Goal: Task Accomplishment & Management: Manage account settings

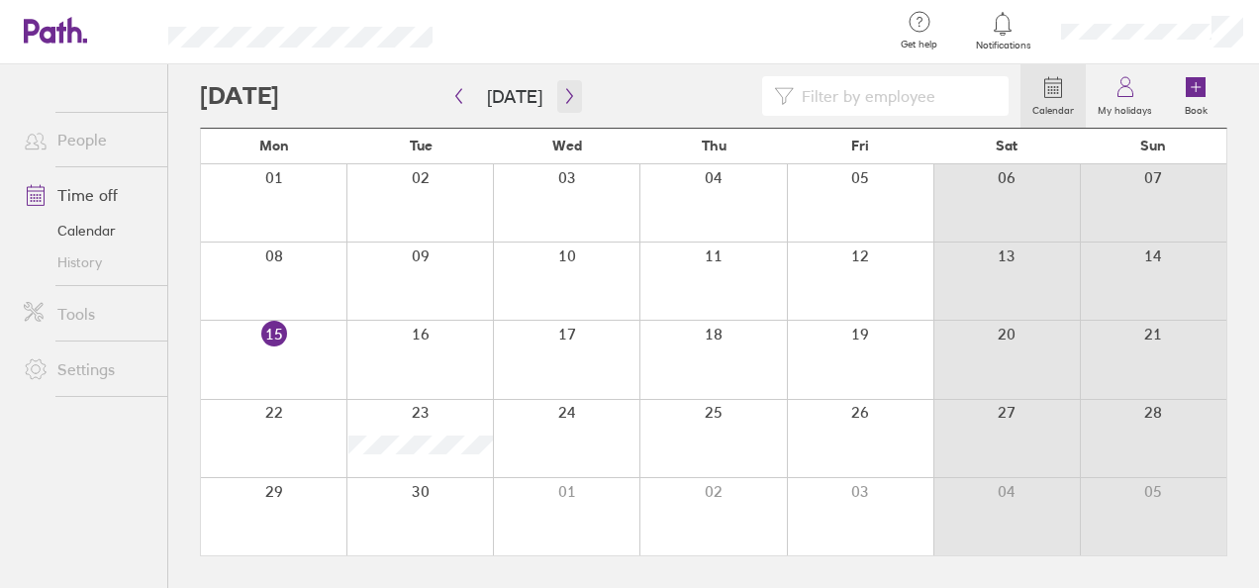
click at [569, 90] on icon "button" at bounding box center [569, 96] width 15 height 16
click at [1144, 106] on label "My holidays" at bounding box center [1125, 108] width 78 height 18
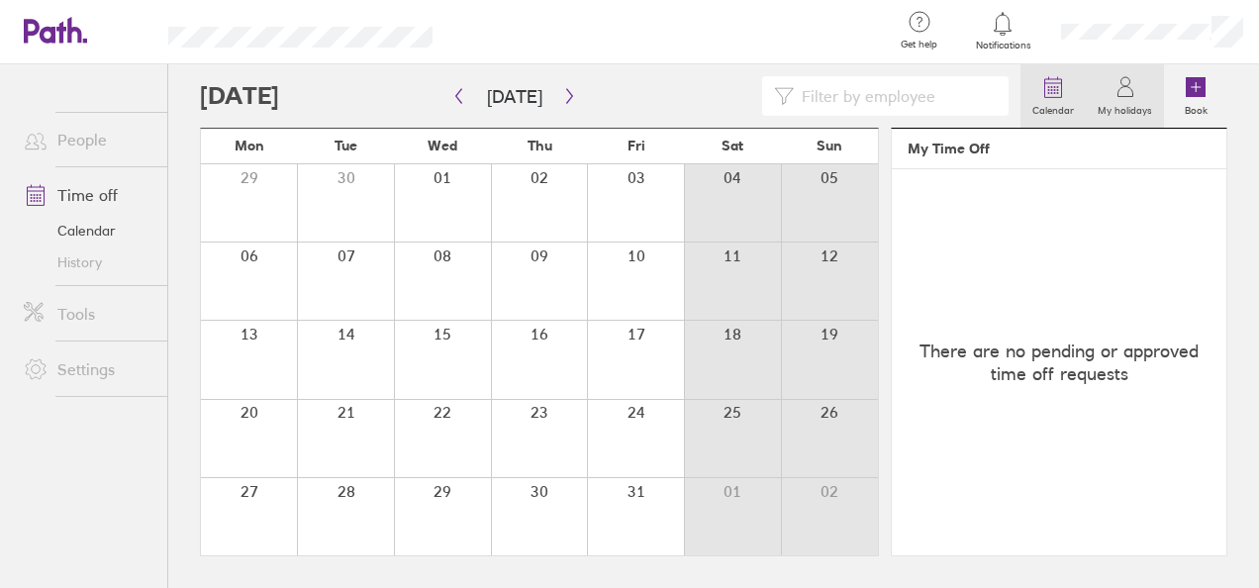
click at [1059, 103] on label "Calendar" at bounding box center [1052, 108] width 65 height 18
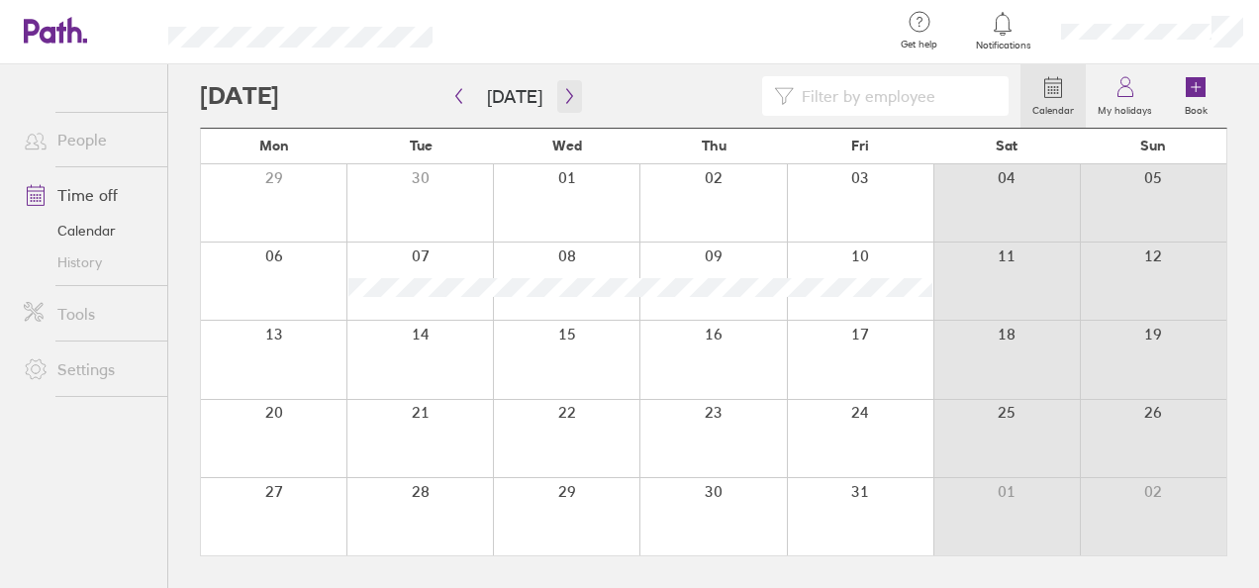
click at [566, 98] on icon "button" at bounding box center [569, 96] width 6 height 15
click at [566, 99] on icon "button" at bounding box center [569, 96] width 15 height 16
click at [567, 99] on icon "button" at bounding box center [569, 96] width 15 height 16
click at [459, 104] on button "button" at bounding box center [458, 96] width 25 height 33
